Goal: Task Accomplishment & Management: Use online tool/utility

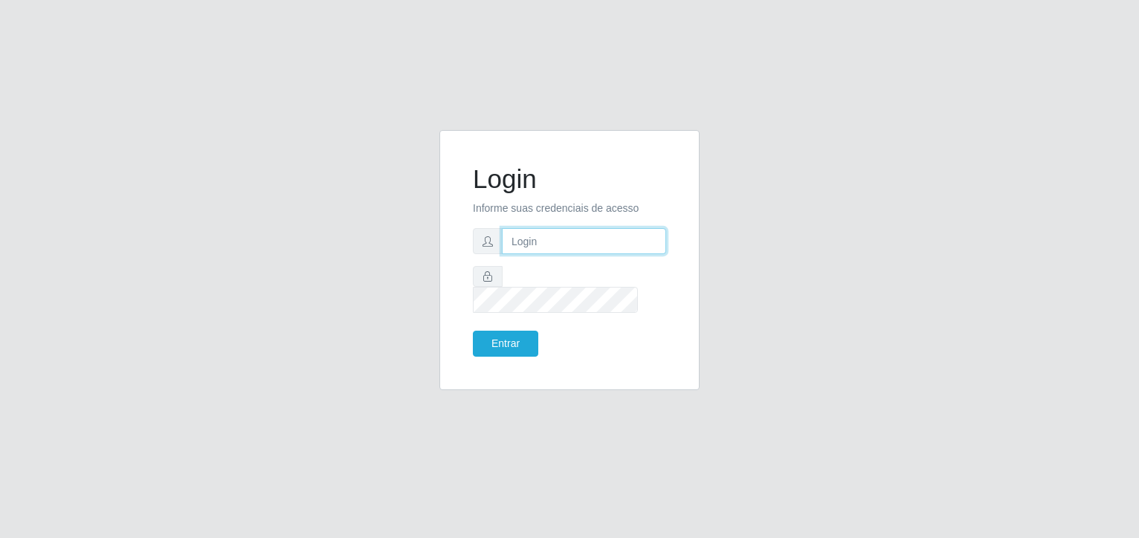
click at [558, 254] on input "text" at bounding box center [584, 241] width 164 height 26
type input "[EMAIL_ADDRESS][DOMAIN_NAME]"
click at [593, 272] on form "Login Informe suas credenciais de acesso [EMAIL_ADDRESS][DOMAIN_NAME] Entrar" at bounding box center [569, 260] width 193 height 193
click at [473, 331] on button "Entrar" at bounding box center [505, 344] width 65 height 26
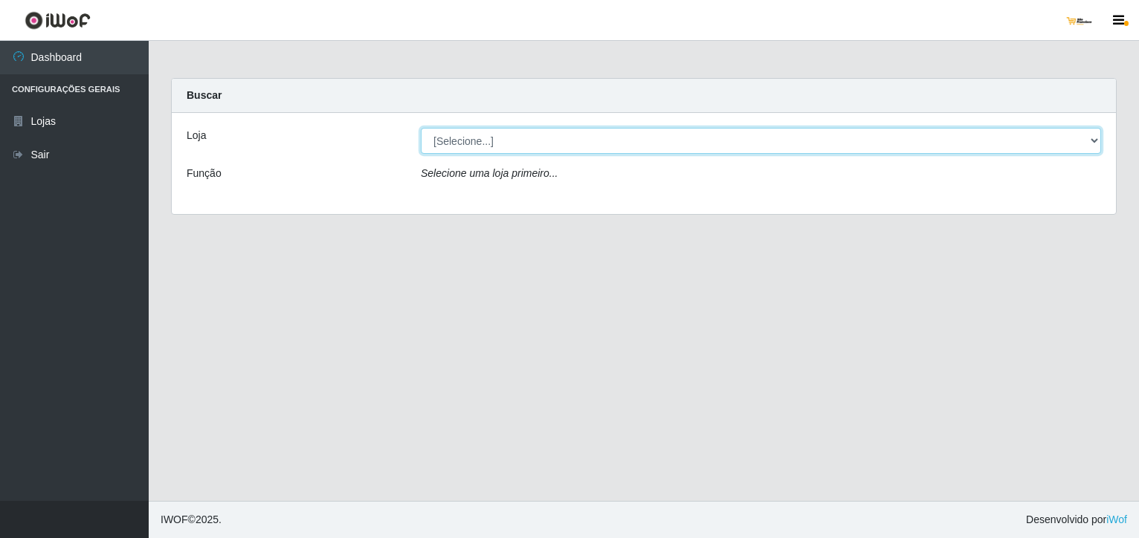
click at [910, 141] on select "[Selecione...] [GEOGRAPHIC_DATA]" at bounding box center [761, 141] width 680 height 26
select select "168"
click at [421, 128] on select "[Selecione...] [GEOGRAPHIC_DATA]" at bounding box center [761, 141] width 680 height 26
